Goal: Use online tool/utility: Use online tool/utility

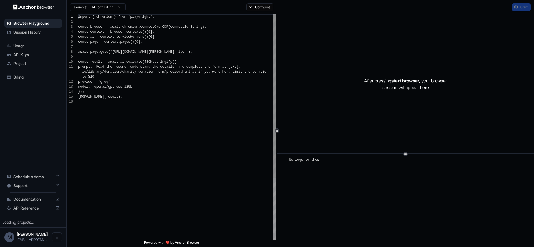
scroll to position [50, 0]
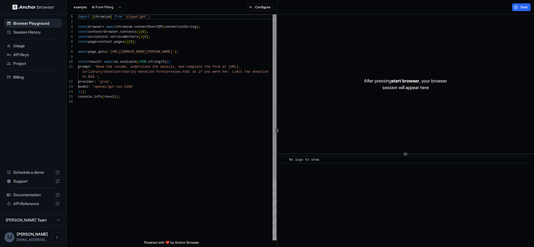
click at [170, 103] on div "import { chromium } from 'playwright' ; const browser = await chromium . connec…" at bounding box center [177, 169] width 198 height 311
click at [518, 7] on button "Start" at bounding box center [521, 7] width 19 height 8
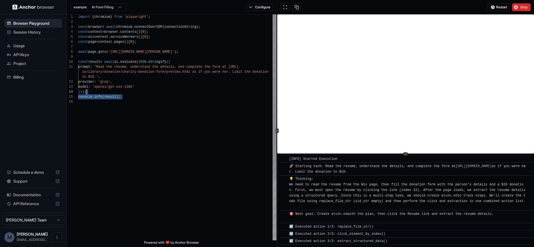
scroll to position [0, 0]
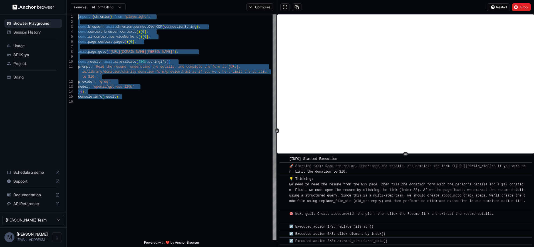
drag, startPoint x: 164, startPoint y: 112, endPoint x: 39, endPoint y: -30, distance: 189.3
click at [78, 14] on div "model : 'openai/gpt-oss-120b' } ) ) ; console . info ( result ) ; io/library/do…" at bounding box center [177, 169] width 198 height 311
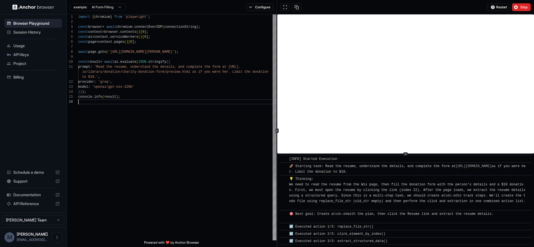
click at [228, 114] on div "model : 'openai/gpt-oss-120b' } ) ) ; console . info ( result ) ; io/library/do…" at bounding box center [177, 169] width 198 height 311
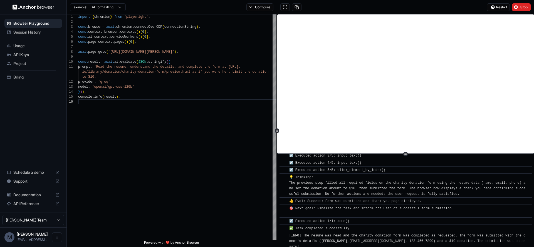
scroll to position [234, 0]
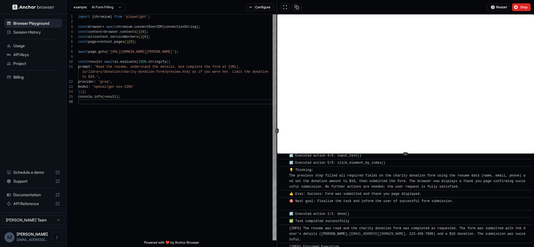
click at [147, 115] on div "model : 'openai/gpt-oss-120b' } ) ) ; console . info ( result ) ; io/library/do…" at bounding box center [177, 169] width 198 height 311
click at [117, 4] on html "Browser Playground Session History Usage API Keys Project Billing Schedule a de…" at bounding box center [267, 123] width 534 height 247
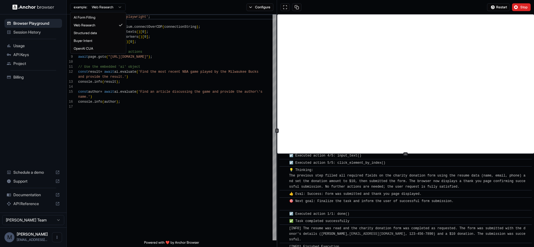
click at [111, 9] on html "Browser Playground Session History Usage API Keys Project Billing Schedule a de…" at bounding box center [267, 123] width 534 height 247
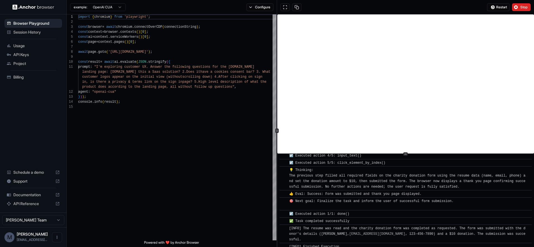
click at [112, 7] on html "Browser Playground Session History Usage API Keys Project Billing Schedule a de…" at bounding box center [267, 123] width 534 height 247
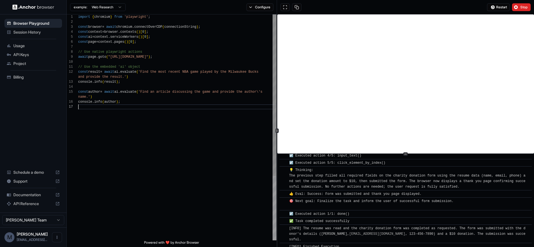
click at [168, 116] on div "import { chromium } from 'playwright' ; const browser = await chromium . connec…" at bounding box center [177, 172] width 198 height 316
click at [193, 68] on div "import { chromium } from 'playwright' ; const browser = await chromium . connec…" at bounding box center [177, 172] width 198 height 316
type textarea "**********"
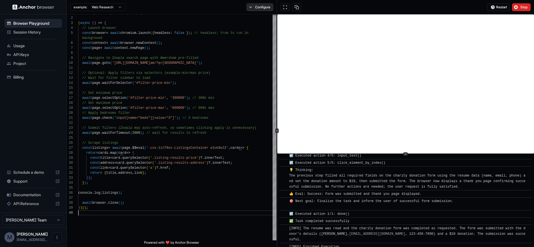
click at [261, 8] on button "Configure" at bounding box center [259, 7] width 27 height 8
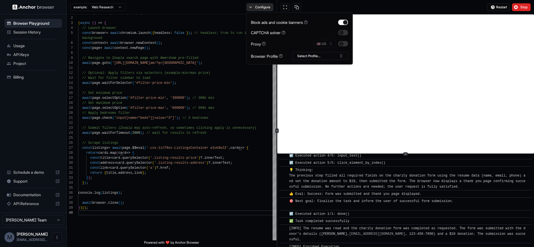
click at [261, 8] on button "Configure" at bounding box center [259, 7] width 27 height 8
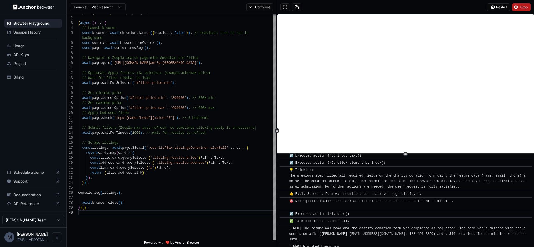
click at [523, 10] on button "Stop" at bounding box center [521, 7] width 19 height 8
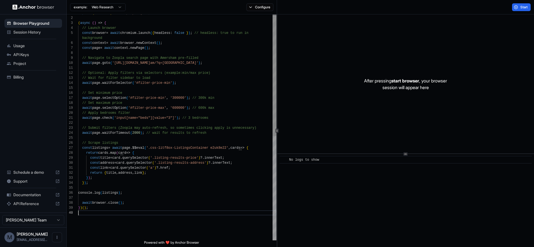
click at [146, 212] on div "import { chromium } from 'playwright' ; ( async ( ) => { // Launch browser cons…" at bounding box center [177, 224] width 198 height 426
click at [517, 8] on button "Start" at bounding box center [521, 7] width 19 height 8
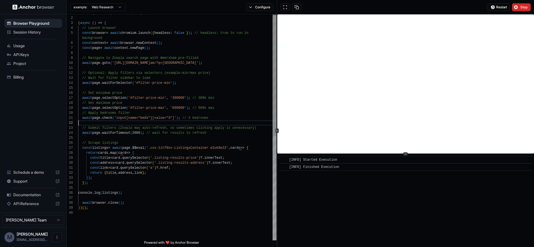
click at [262, 123] on div "import { chromium } from 'playwright' ; ( async ( ) => { // Launch browser cons…" at bounding box center [177, 224] width 198 height 426
click at [212, 158] on div "import { chromium } from 'playwright' ; ( async ( ) => { // Launch browser cons…" at bounding box center [177, 224] width 198 height 426
click at [218, 207] on div "import { chromium } from 'playwright' ; ( async ( ) => { // Launch browser cons…" at bounding box center [177, 224] width 198 height 426
drag, startPoint x: 348, startPoint y: 170, endPoint x: 259, endPoint y: 139, distance: 94.2
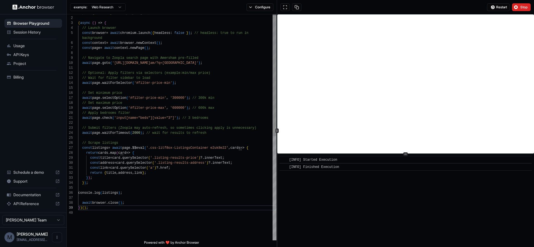
click at [259, 139] on div "1 2 3 4 5 6 7 8 9 10 11 12 13 14 15 16 17 18 19 20 21 22 23 24 25 26 27 28 29 3…" at bounding box center [300, 130] width 467 height 233
click at [460, 204] on div "​ [INFO] Started Execution ​ [INFO] Finished Execution" at bounding box center [405, 200] width 257 height 93
click at [112, 9] on html "Browser Playground Session History Usage API Keys Project Billing Schedule a de…" at bounding box center [267, 123] width 534 height 247
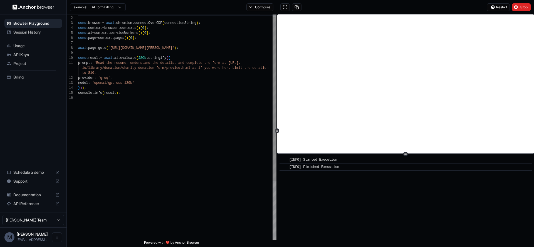
click at [112, 7] on html "Browser Playground Session History Usage API Keys Project Billing Schedule a de…" at bounding box center [267, 123] width 534 height 247
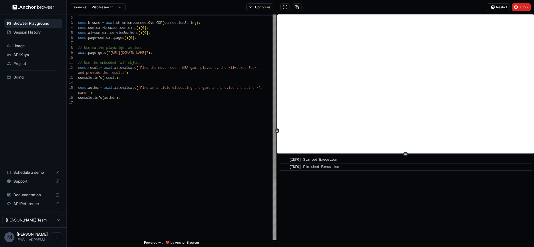
scroll to position [40, 0]
click at [160, 112] on div "import { chromium } from 'playwright' ; const browser = await chromium . connec…" at bounding box center [177, 169] width 198 height 316
type textarea "**********"
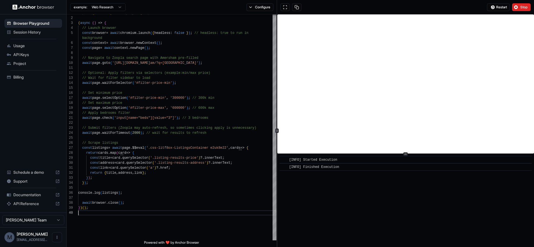
click at [173, 123] on div "import { chromium } from 'playwright' ; ( async ( ) => { // Launch browser cons…" at bounding box center [177, 224] width 198 height 426
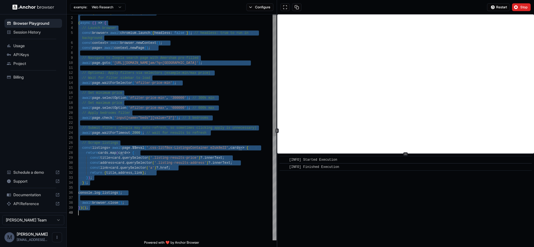
scroll to position [20, 0]
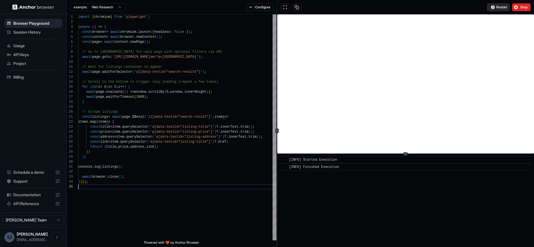
click at [501, 8] on span "Restart" at bounding box center [501, 7] width 11 height 4
click at [170, 178] on div "import { chromium } from 'playwright' ; ( async ( ) => { const browser = await …" at bounding box center [177, 212] width 198 height 396
click at [130, 192] on div "import { chromium } from 'playwright' ; ( async ( ) => { const browser = await …" at bounding box center [177, 212] width 198 height 396
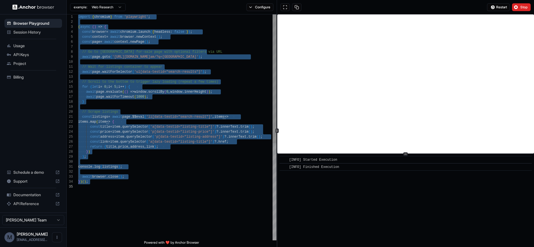
click at [182, 148] on div "import { chromium } from 'playwright' ; ( async ( ) => { const browser = await …" at bounding box center [177, 212] width 198 height 396
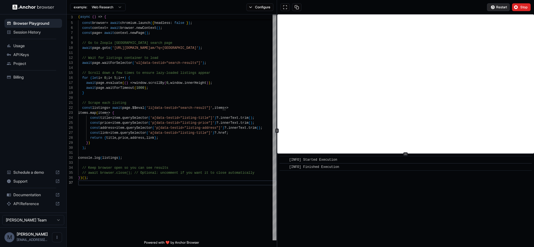
click at [502, 8] on span "Restart" at bounding box center [501, 7] width 11 height 4
click at [97, 7] on html "Browser Playground Session History Usage API Keys Project Billing Schedule a de…" at bounding box center [267, 123] width 534 height 247
click at [106, 10] on body "Browser Playground Session History Usage API Keys Project Billing Schedule a de…" at bounding box center [267, 123] width 534 height 247
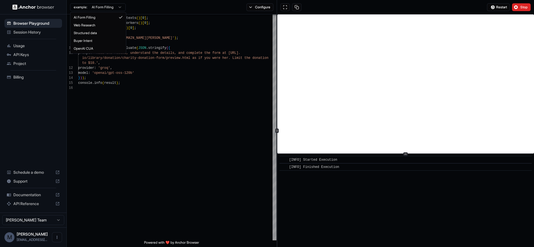
click at [108, 9] on html "Browser Playground Session History Usage API Keys Project Billing Schedule a de…" at bounding box center [267, 123] width 534 height 247
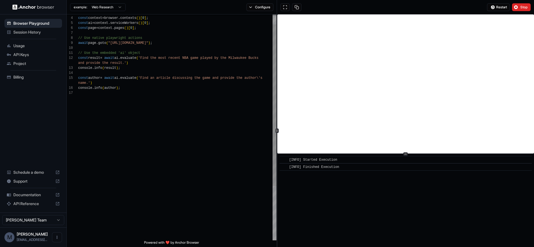
click at [146, 120] on div "const browser = await chromium . connectOverCDP ( connectionString ) ; const co…" at bounding box center [177, 159] width 198 height 316
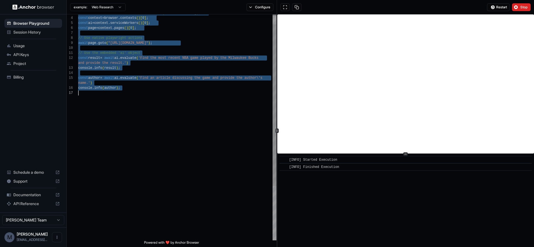
scroll to position [0, 0]
click at [250, 79] on div "const browser = await chromium . connectOverCDP ( connectionString ) ; const co…" at bounding box center [177, 159] width 198 height 316
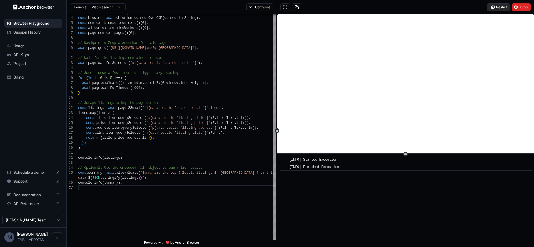
click at [499, 9] on button "Restart" at bounding box center [498, 7] width 23 height 8
click at [229, 131] on div "// Connect to the running Anchor browser const browser = await chromium . conne…" at bounding box center [177, 206] width 198 height 411
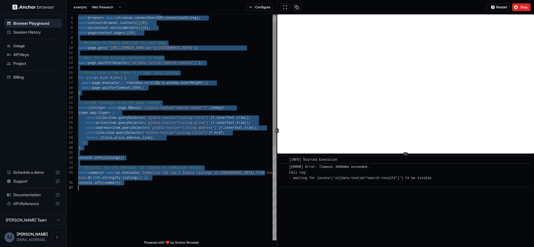
scroll to position [10, 0]
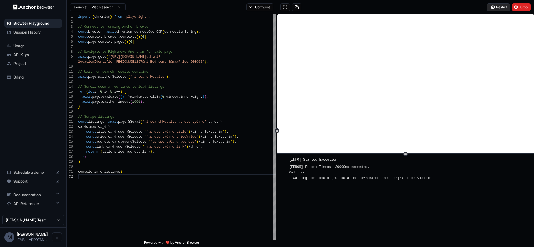
click at [501, 9] on span "Restart" at bounding box center [501, 7] width 11 height 4
click at [162, 125] on div "// Connect to running Anchor browser const browser = await chromium . connectOv…" at bounding box center [177, 207] width 198 height 386
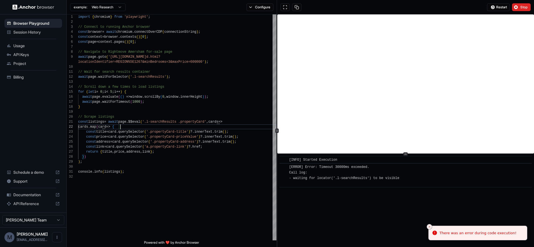
click at [181, 122] on div "// Connect to running Anchor browser const browser = await chromium . connectOv…" at bounding box center [177, 207] width 198 height 386
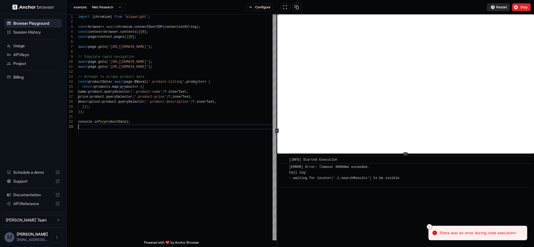
click at [501, 6] on span "Restart" at bounding box center [501, 7] width 11 height 4
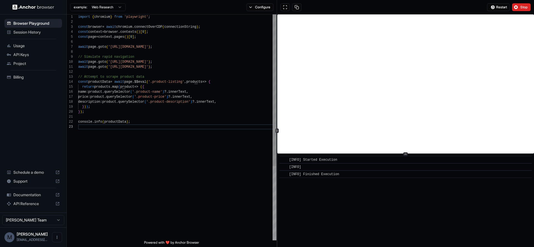
click at [204, 144] on div "const browser = await chromium . connectOverCDP ( connectionString ) ; const co…" at bounding box center [177, 182] width 198 height 336
click at [178, 115] on div "const browser = await chromium . connectOverCDP ( connectionString ) ; const co…" at bounding box center [177, 182] width 198 height 336
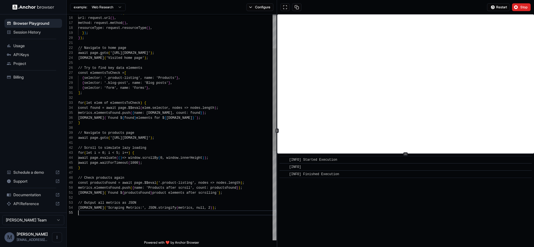
scroll to position [20, 0]
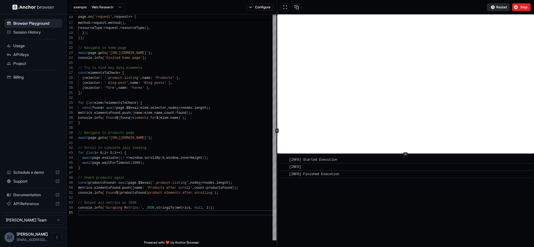
click at [498, 6] on span "Restart" at bounding box center [501, 7] width 11 height 4
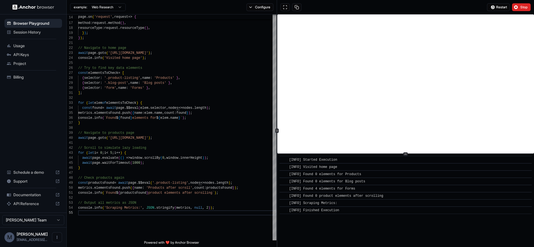
drag, startPoint x: 339, startPoint y: 204, endPoint x: 281, endPoint y: 160, distance: 72.2
click at [281, 160] on div "​ [INFO] Started Execution ​ [INFO] Visited home page ​ [INFO] Found 0 elements…" at bounding box center [405, 185] width 252 height 58
copy div "​ [INFO] Started Execution ​ [INFO] Visited home page ​ [INFO] Found 0 elements…"
click at [124, 136] on div "metrics . requests . push ( { url : request . url ( ) , method : request . meth…" at bounding box center [177, 189] width 198 height 496
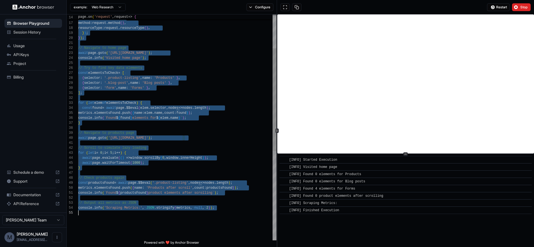
scroll to position [30, 0]
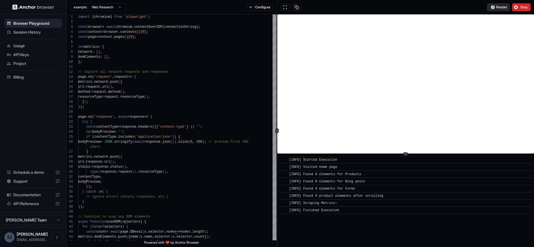
click at [497, 7] on span "Restart" at bounding box center [501, 7] width 11 height 4
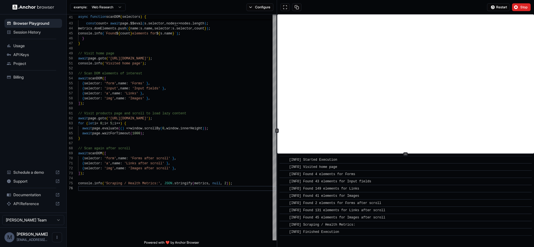
drag, startPoint x: 347, startPoint y: 233, endPoint x: 281, endPoint y: 159, distance: 99.6
click at [281, 159] on div "​ [INFO] Started Execution ​ [INFO] Visited home page ​ [INFO] Found 4 elements…" at bounding box center [405, 196] width 252 height 80
copy div "​ [INFO] Started Execution ​ [INFO] Visited home page ​ [INFO] Found 4 elements…"
click at [196, 129] on div "async function scanDOM ( selectors ) { for ( let s of selectors ) { const count…" at bounding box center [177, 109] width 198 height 606
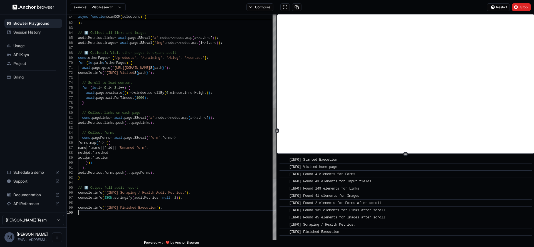
scroll to position [45, 0]
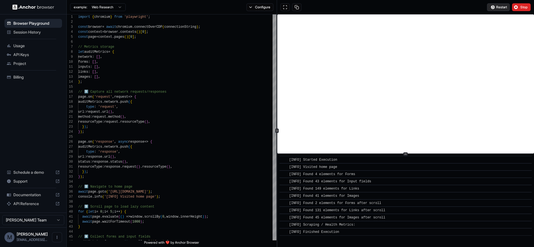
click at [492, 5] on button "Restart" at bounding box center [498, 7] width 23 height 8
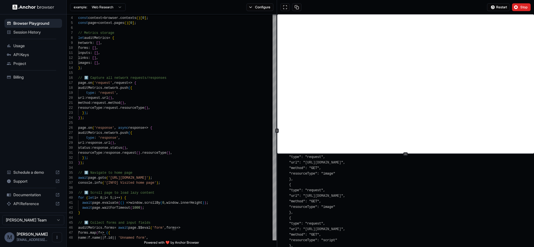
scroll to position [0, 0]
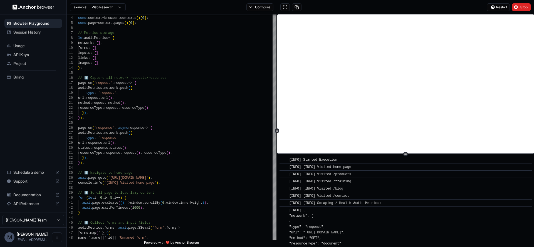
drag, startPoint x: 359, startPoint y: 221, endPoint x: 292, endPoint y: 213, distance: 67.2
copy span "INFO] { "network": [ { "type": "request", "url": " [URL][DOMAIN_NAME] ", "metho…"
type textarea "**********"
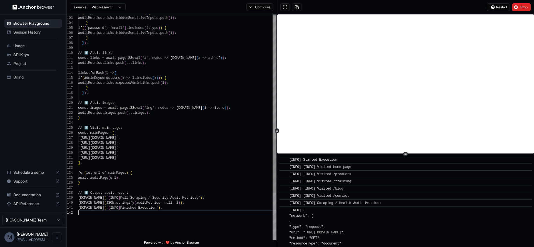
scroll to position [10, 0]
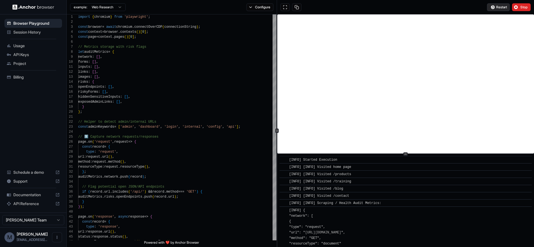
click at [498, 9] on span "Restart" at bounding box center [501, 7] width 11 height 4
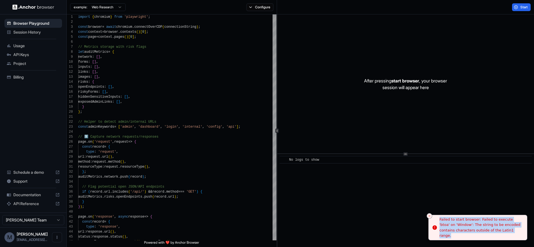
drag, startPoint x: 504, startPoint y: 234, endPoint x: 439, endPoint y: 220, distance: 66.5
click at [439, 220] on div "Failed to start browser: Failed to execute 'btoa' on 'Window': The string to be…" at bounding box center [480, 228] width 83 height 22
copy div "Failed to start browser: Failed to execute 'btoa' on 'Window': The string to be…"
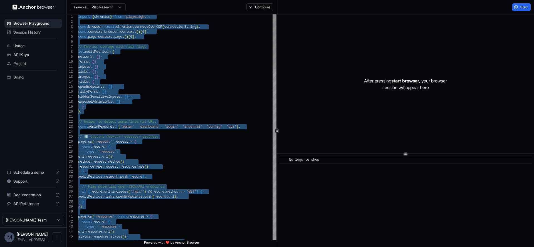
scroll to position [30, 0]
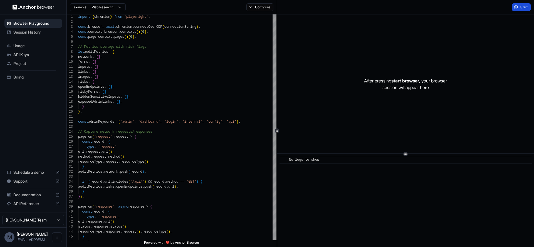
click at [524, 8] on span "Start" at bounding box center [524, 7] width 8 height 4
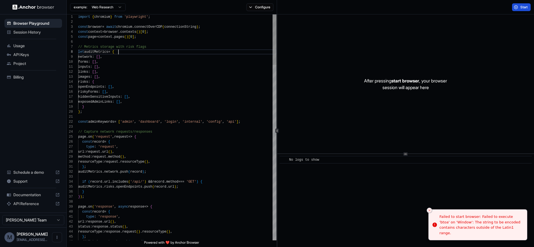
type textarea "**********"
type textarea "*"
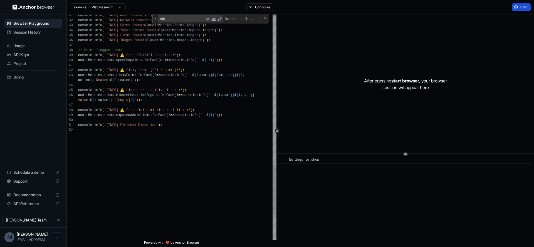
scroll to position [30, 0]
click at [522, 11] on div "Start" at bounding box center [405, 7] width 257 height 14
click at [521, 9] on span "Start" at bounding box center [524, 7] width 8 height 4
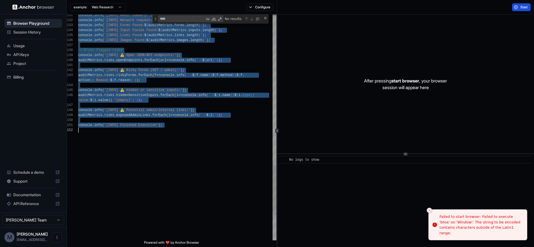
type textarea "**********"
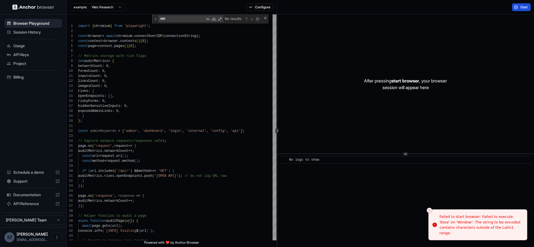
click at [531, 7] on div "Start" at bounding box center [520, 7] width 25 height 8
click at [520, 8] on span "Start" at bounding box center [524, 7] width 8 height 4
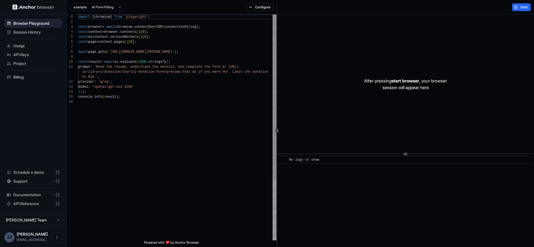
click at [175, 98] on div "import { chromium } from 'playwright' ; const browser = await chromium . connec…" at bounding box center [177, 169] width 198 height 311
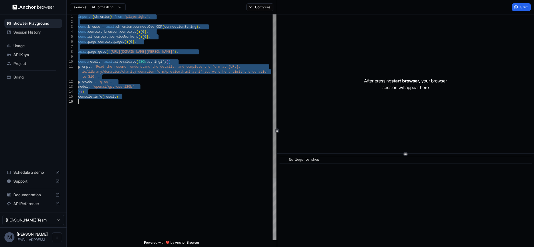
type textarea "**********"
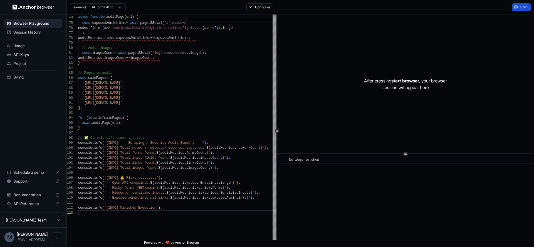
click at [523, 9] on span "Start" at bounding box center [524, 7] width 8 height 4
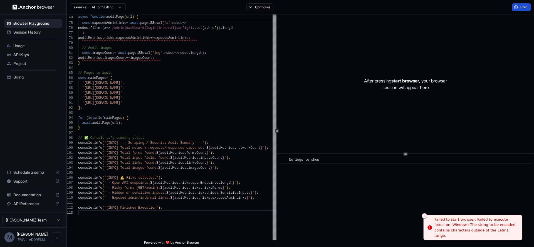
drag, startPoint x: 512, startPoint y: 235, endPoint x: 461, endPoint y: 222, distance: 52.8
click at [444, 215] on li "Failed to start browser: Failed to execute 'btoa' on 'Window': The string to be…" at bounding box center [472, 228] width 99 height 26
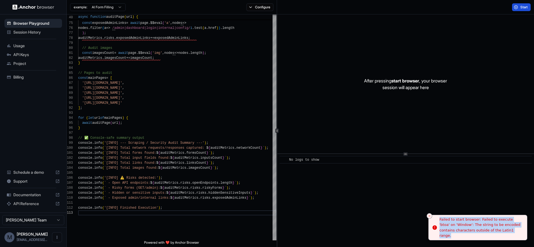
drag, startPoint x: 458, startPoint y: 224, endPoint x: 424, endPoint y: 220, distance: 33.6
click at [439, 220] on div "Failed to start browser: Failed to execute 'btoa' on 'Window': The string to be…" at bounding box center [480, 228] width 83 height 22
copy div "Failed to start browser: Failed to execute 'btoa' on 'Window': The string to be…"
